Goal: Task Accomplishment & Management: Manage account settings

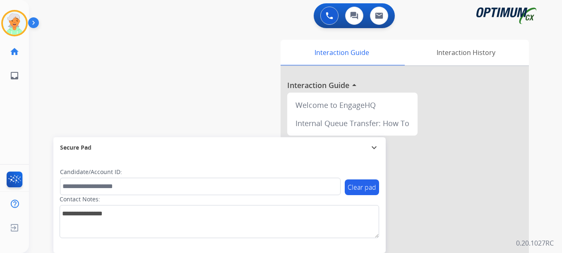
click at [19, 29] on img at bounding box center [14, 23] width 23 height 23
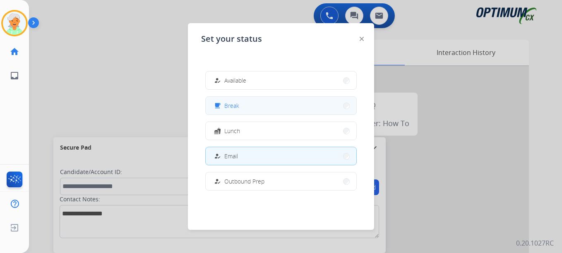
click at [254, 110] on button "free_breakfast Break" at bounding box center [281, 106] width 151 height 18
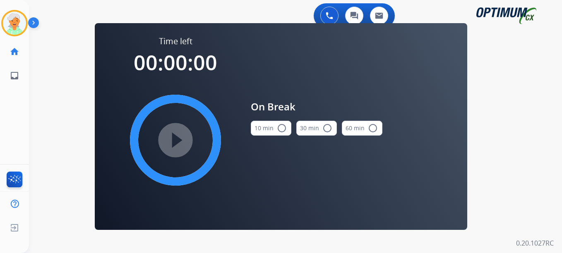
click at [280, 127] on mat-icon "radio_button_unchecked" at bounding box center [282, 128] width 10 height 10
click at [180, 142] on mat-icon "play_circle_filled" at bounding box center [176, 140] width 10 height 10
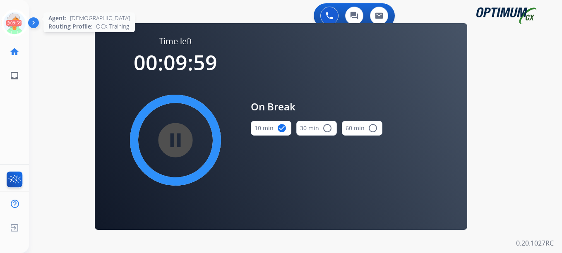
click at [14, 27] on icon at bounding box center [14, 23] width 27 height 27
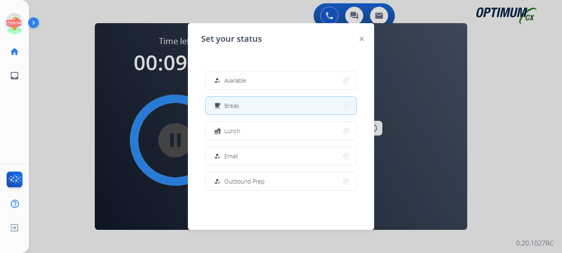
click at [96, 124] on div at bounding box center [281, 126] width 562 height 253
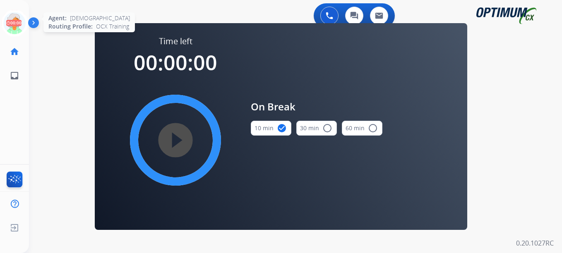
click at [23, 26] on icon at bounding box center [14, 23] width 27 height 27
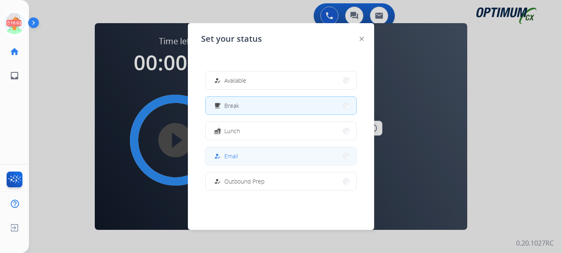
click at [241, 159] on button "how_to_reg Email" at bounding box center [281, 156] width 151 height 18
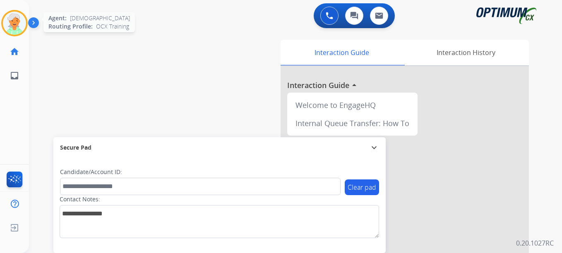
click at [14, 32] on img at bounding box center [14, 23] width 23 height 23
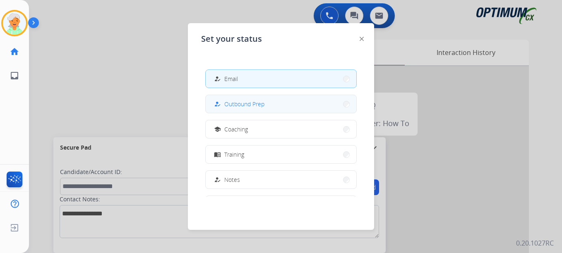
scroll to position [83, 0]
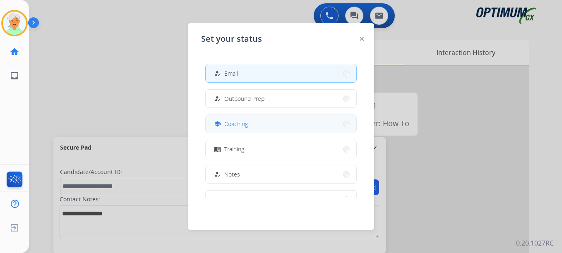
click at [250, 121] on button "school Coaching" at bounding box center [281, 124] width 151 height 18
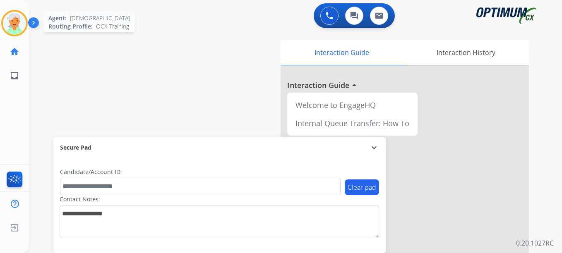
click at [7, 24] on img at bounding box center [14, 23] width 23 height 23
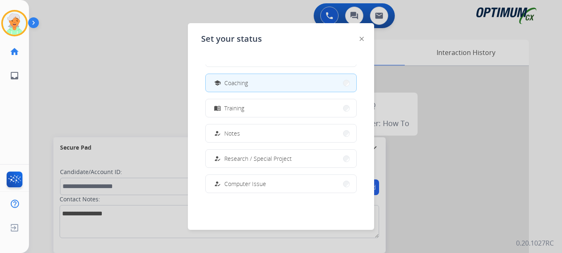
scroll to position [82, 0]
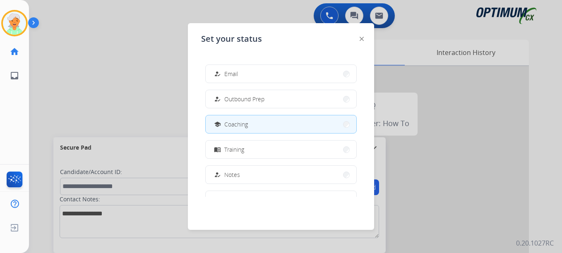
click at [120, 99] on div at bounding box center [281, 126] width 562 height 253
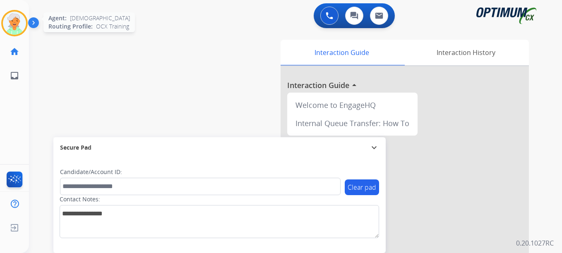
click at [14, 29] on img at bounding box center [14, 23] width 23 height 23
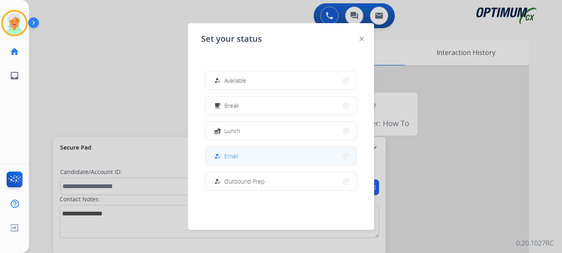
click at [250, 155] on button "how_to_reg Email" at bounding box center [281, 156] width 151 height 18
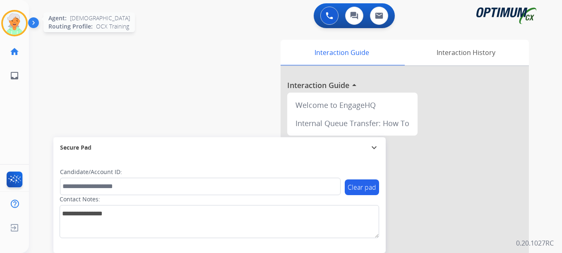
click at [13, 24] on img at bounding box center [14, 23] width 23 height 23
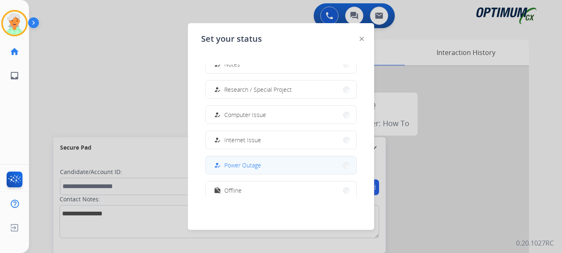
scroll to position [207, 0]
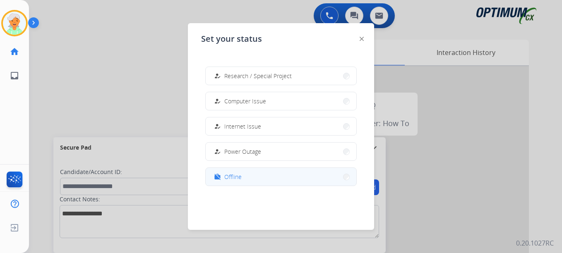
click at [249, 172] on button "work_off Offline" at bounding box center [281, 177] width 151 height 18
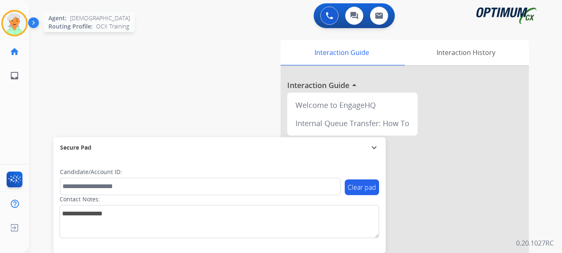
drag, startPoint x: 14, startPoint y: 24, endPoint x: 31, endPoint y: 30, distance: 17.0
click at [15, 24] on img at bounding box center [14, 23] width 23 height 23
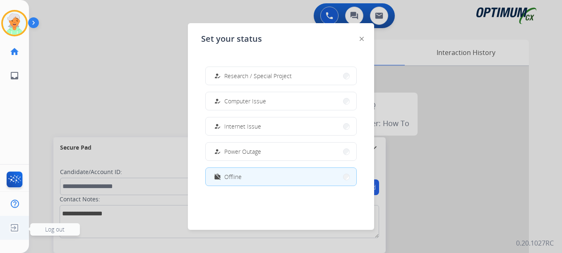
click at [14, 230] on img at bounding box center [14, 228] width 15 height 16
click at [67, 240] on div at bounding box center [281, 126] width 562 height 253
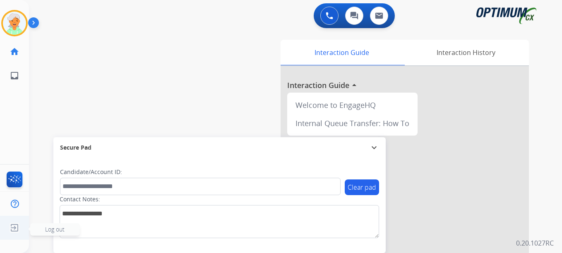
click at [10, 229] on img at bounding box center [14, 228] width 15 height 16
